Goal: Browse casually: Explore the website without a specific task or goal

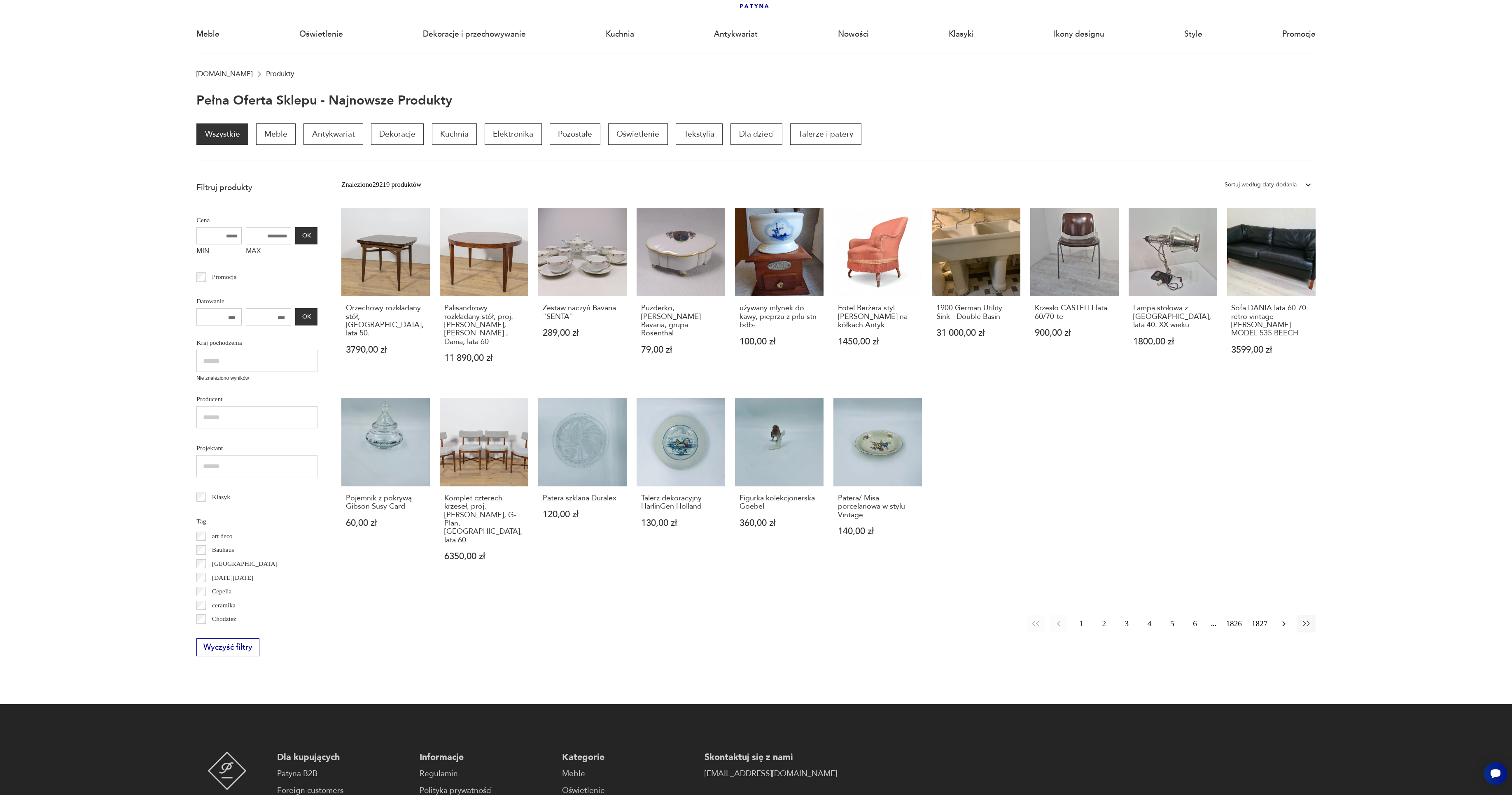
click at [1280, 619] on icon "button" at bounding box center [1284, 624] width 10 height 10
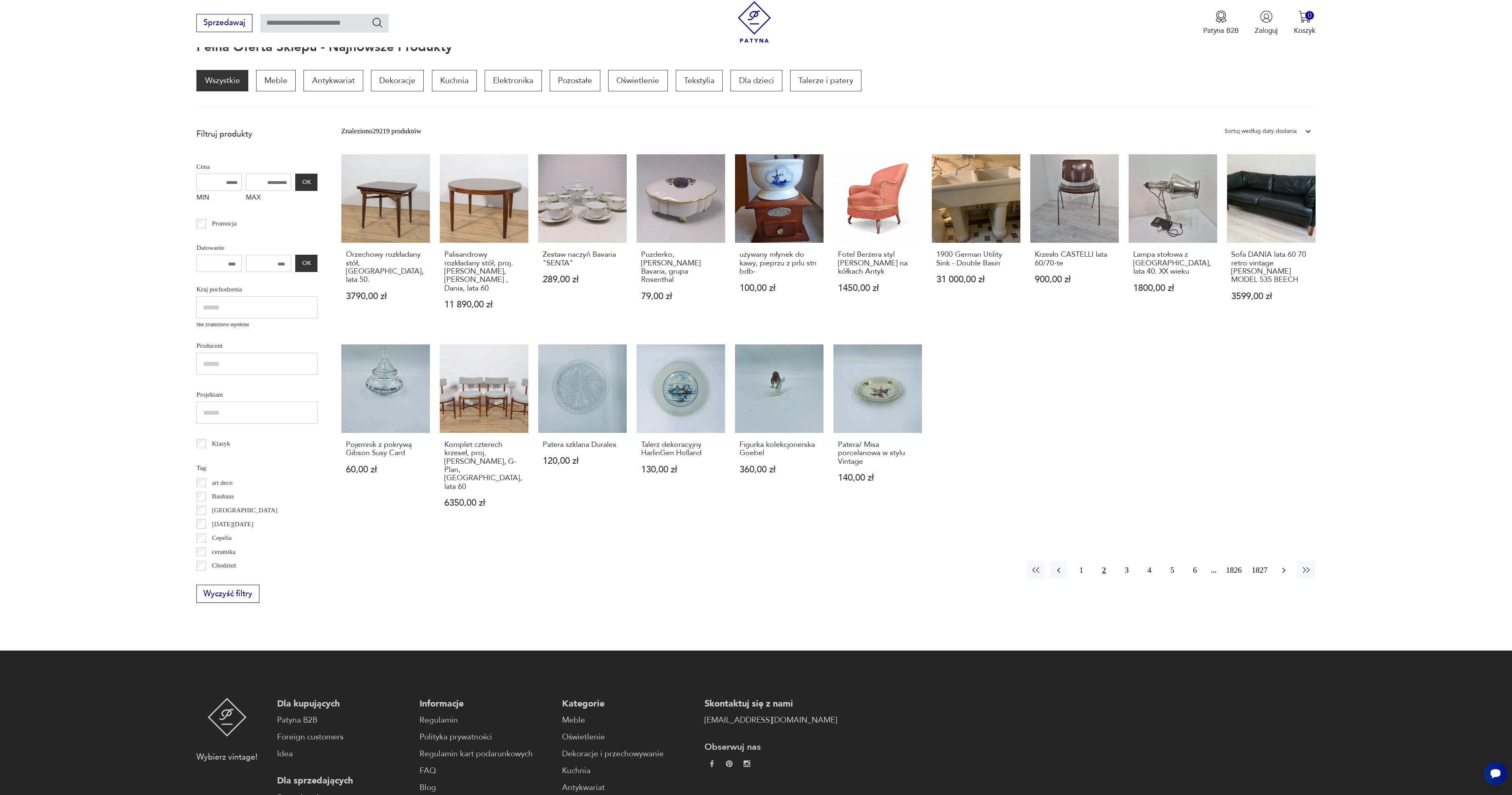
scroll to position [110, 0]
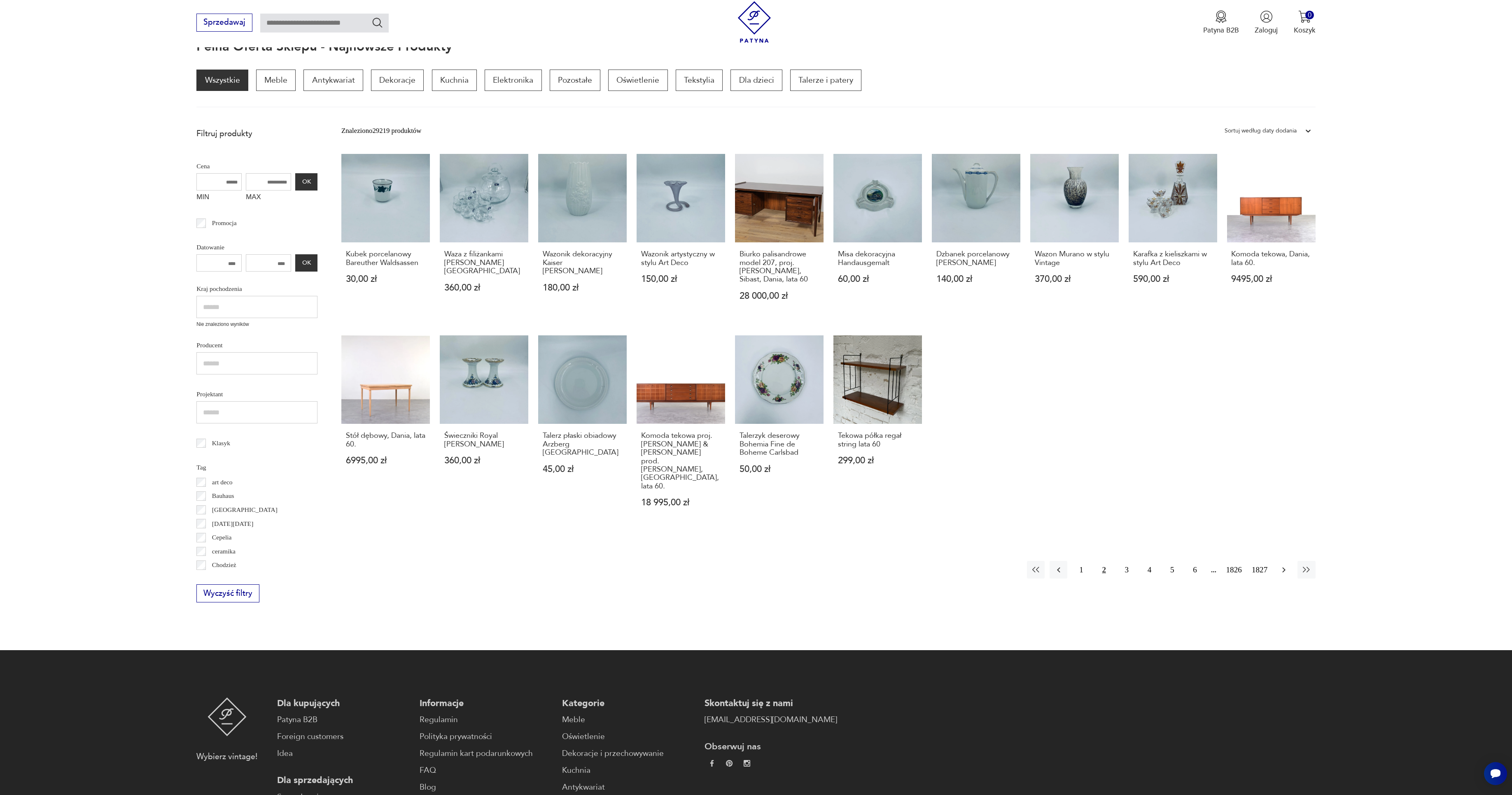
click at [1287, 565] on icon "button" at bounding box center [1284, 570] width 10 height 10
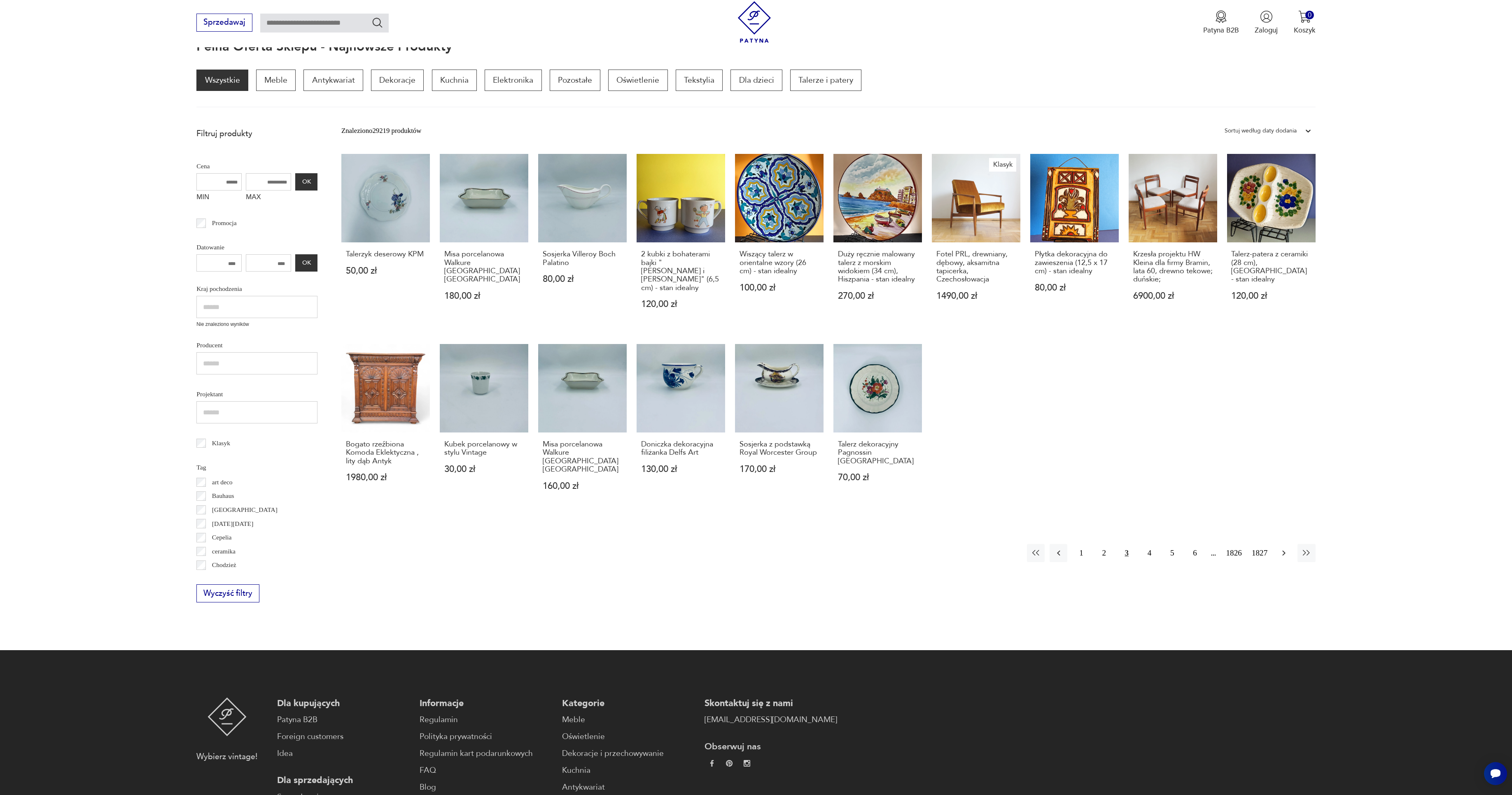
click at [1287, 548] on icon "button" at bounding box center [1284, 553] width 10 height 10
